Goal: Download file/media

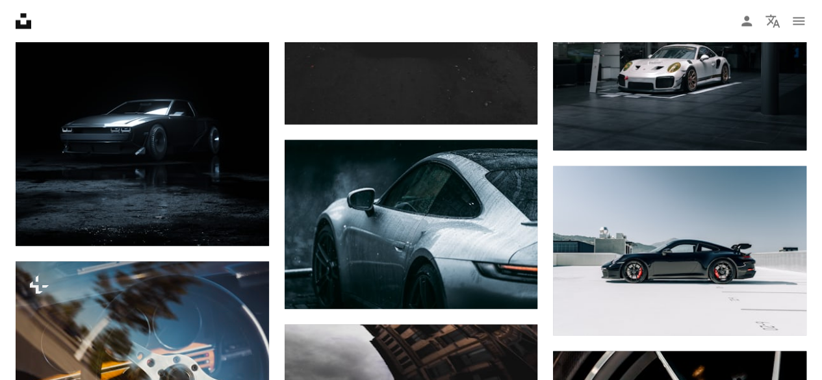
scroll to position [0, 265]
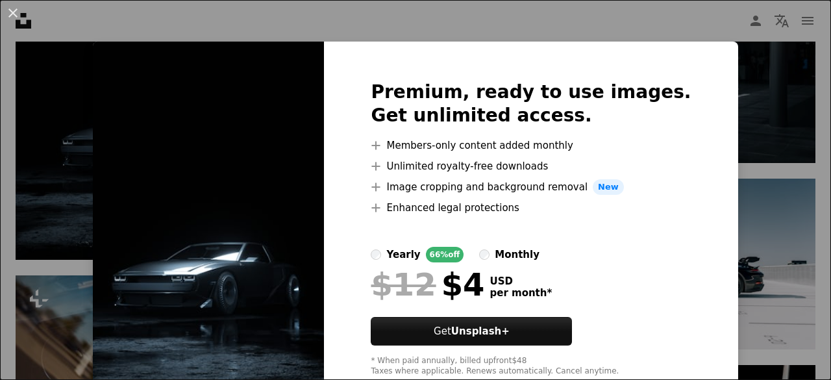
click at [765, 149] on div "An X shape Premium, ready to use images. Get unlimited access. A plus sign Memb…" at bounding box center [415, 190] width 831 height 380
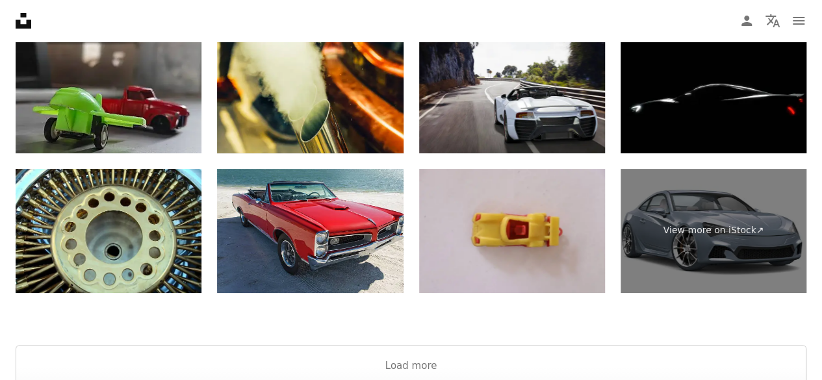
scroll to position [2453, 0]
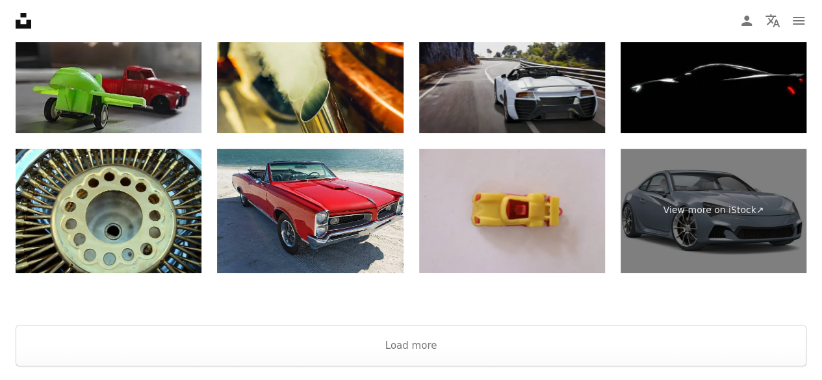
click at [512, 73] on img at bounding box center [512, 71] width 186 height 124
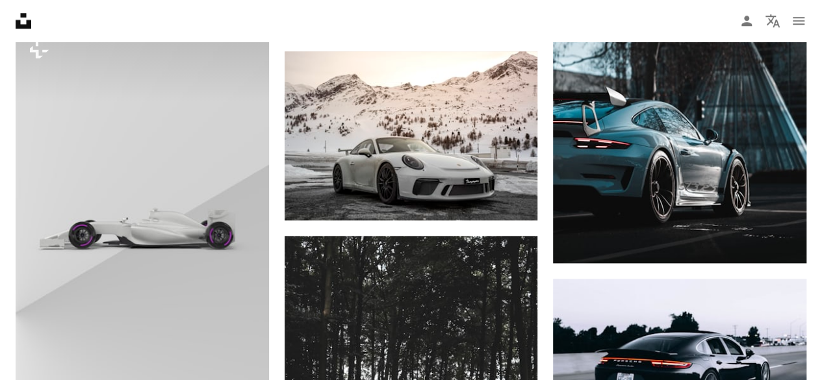
scroll to position [0, 0]
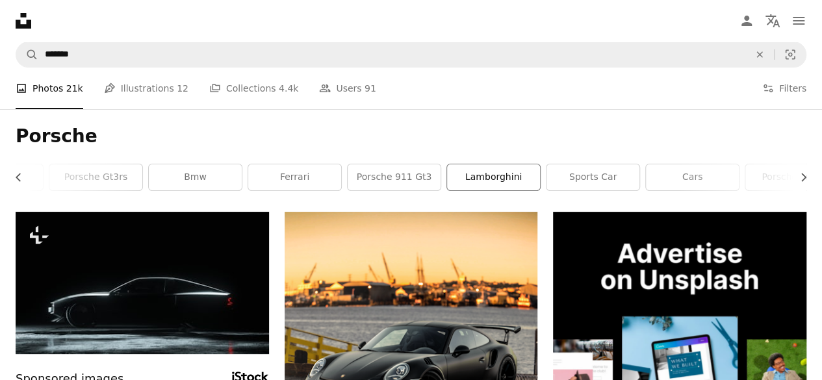
click at [513, 181] on link "lamborghini" at bounding box center [493, 177] width 93 height 26
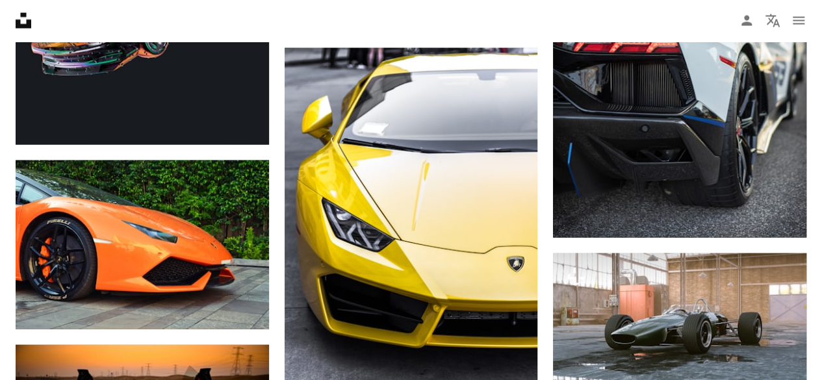
scroll to position [1310, 0]
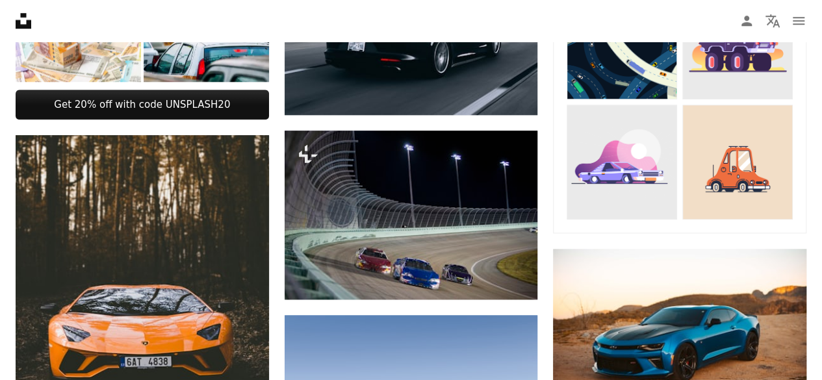
scroll to position [616, 0]
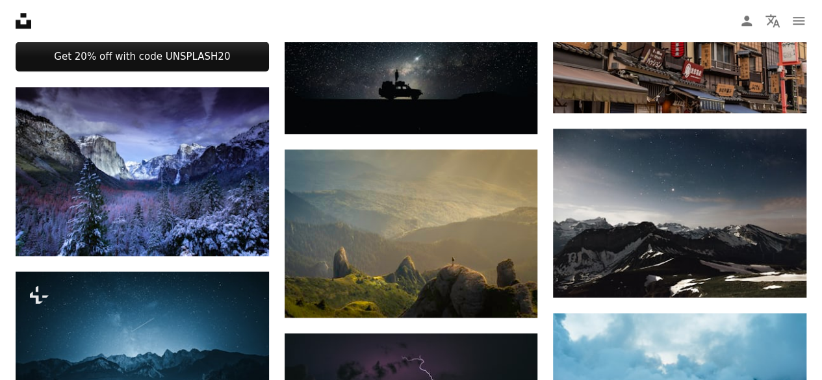
scroll to position [51, 0]
